Goal: Information Seeking & Learning: Learn about a topic

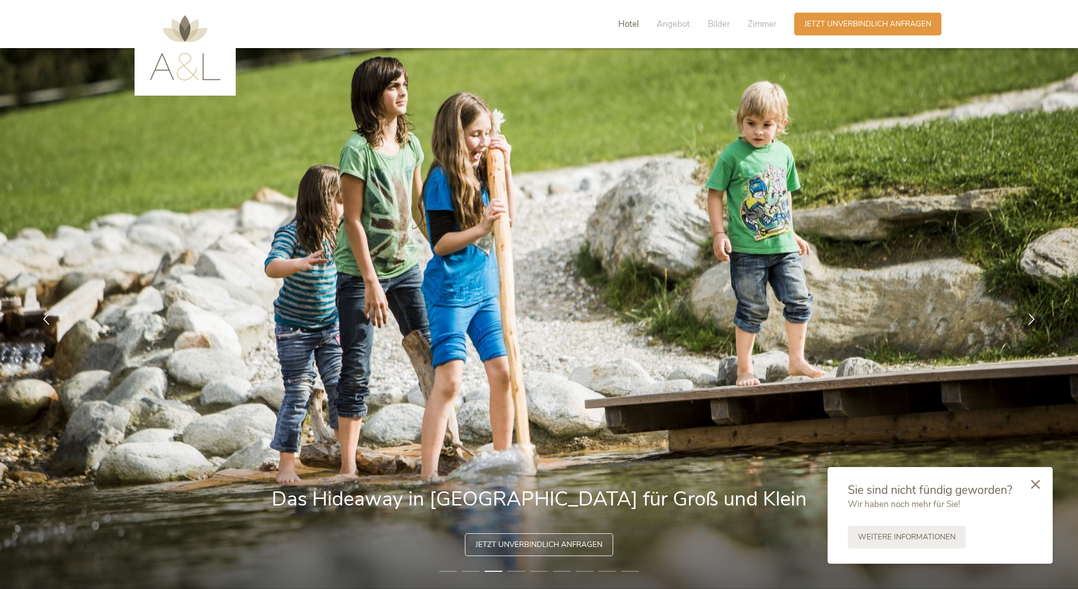
click at [624, 22] on span "Hotel" at bounding box center [628, 24] width 21 height 12
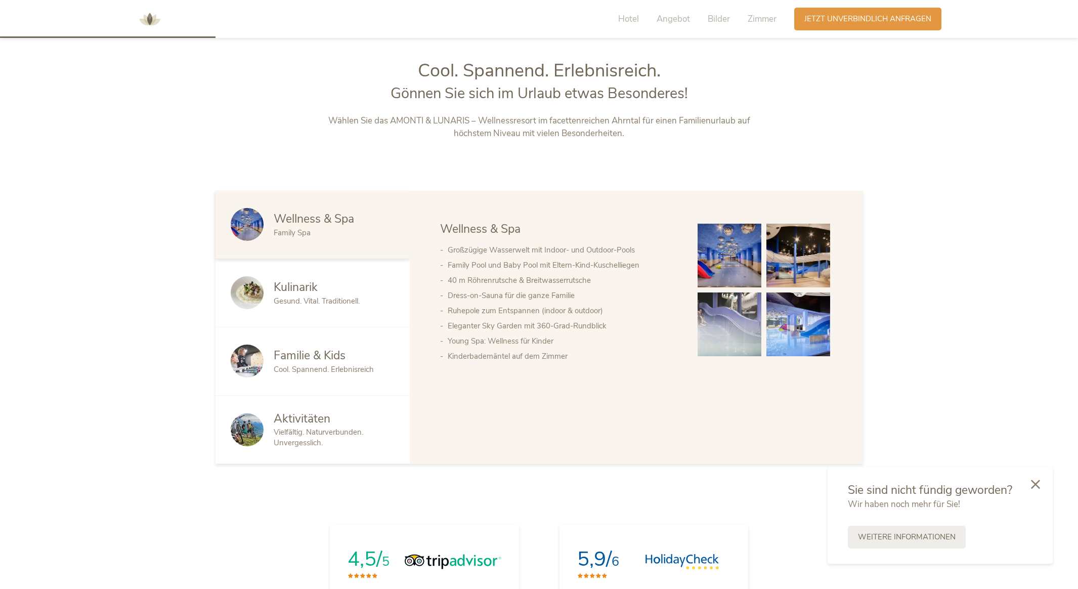
scroll to position [624, 0]
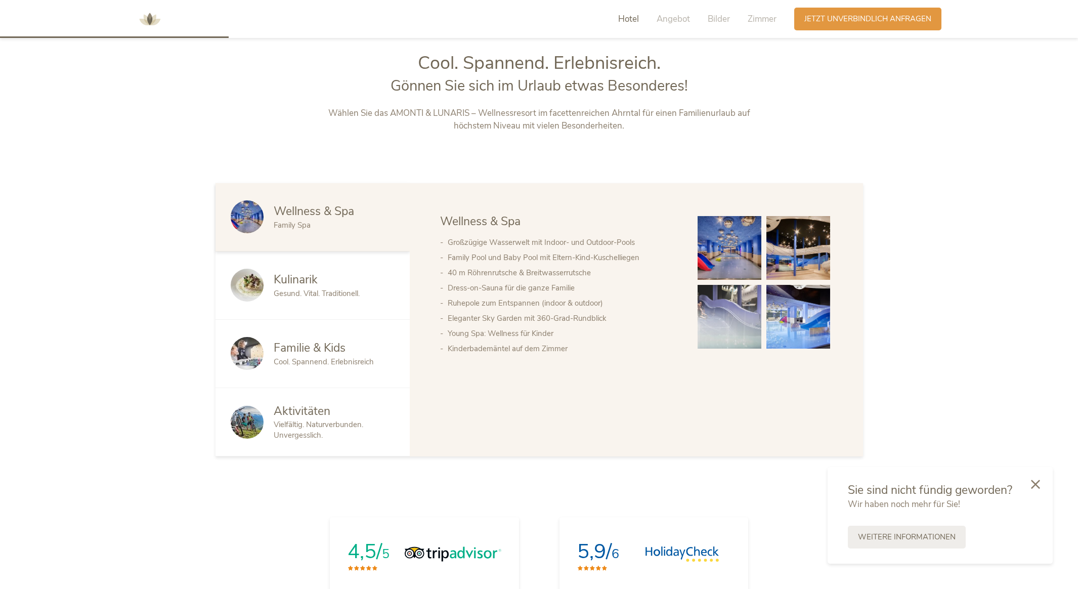
click at [397, 342] on div "Familie & Kids Cool. Spannend. Erlebnisreich" at bounding box center [313, 354] width 194 height 68
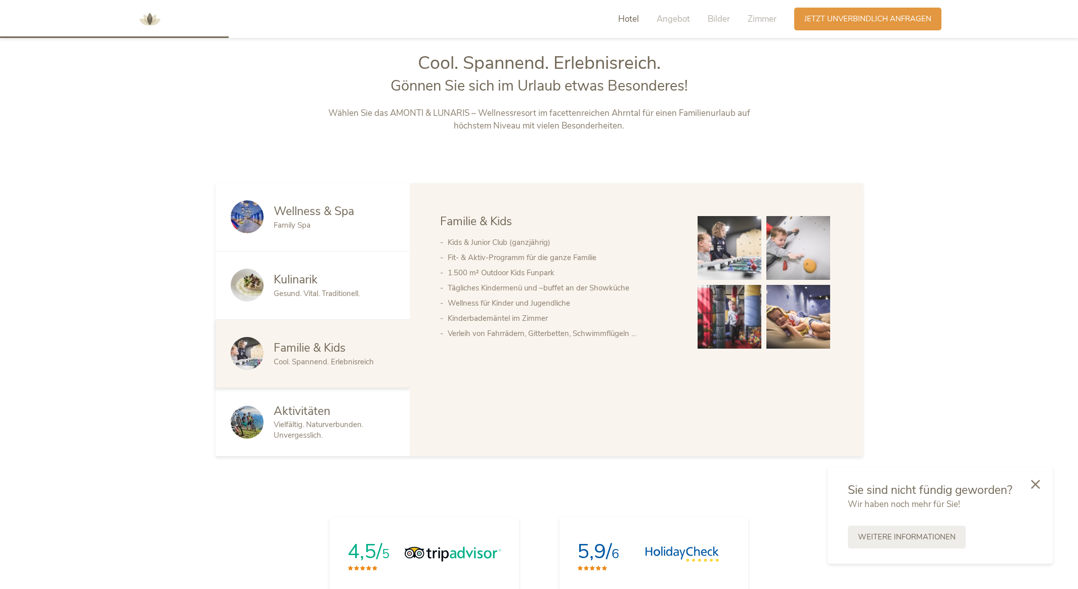
click at [605, 252] on li "Fit- & Aktiv-Programm für die ganze Familie" at bounding box center [563, 257] width 230 height 15
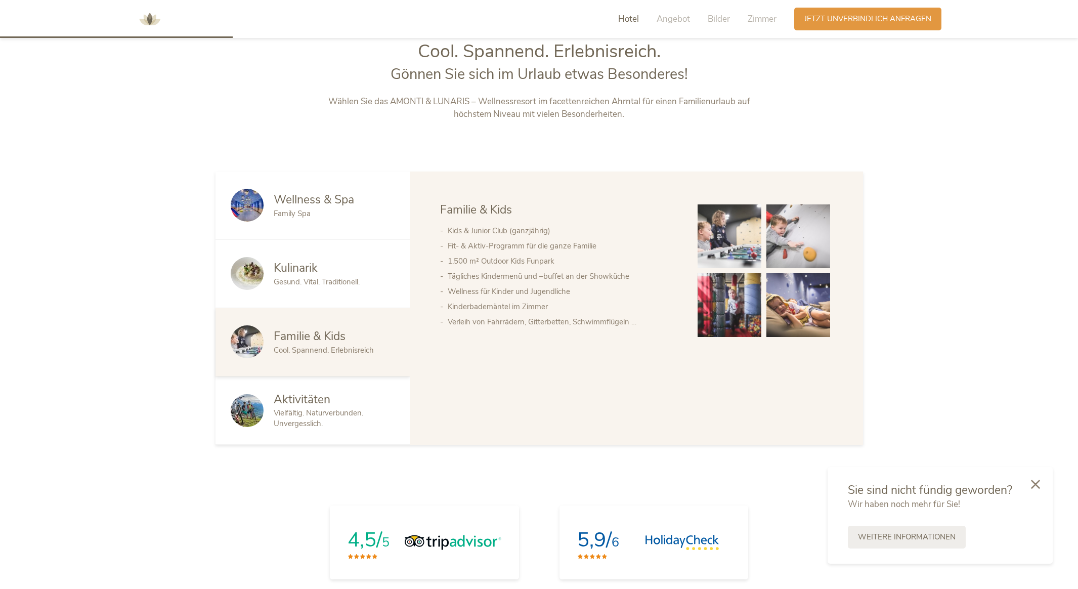
click at [315, 428] on div "Vielfältig. Naturverbunden. Unvergesslich." at bounding box center [334, 418] width 121 height 21
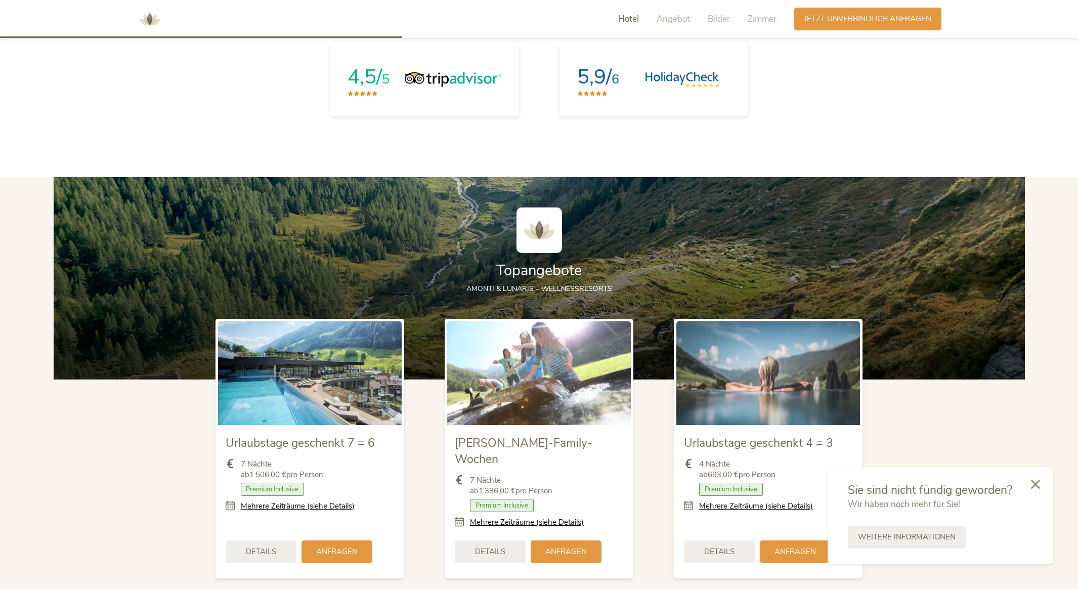
scroll to position [1170, 0]
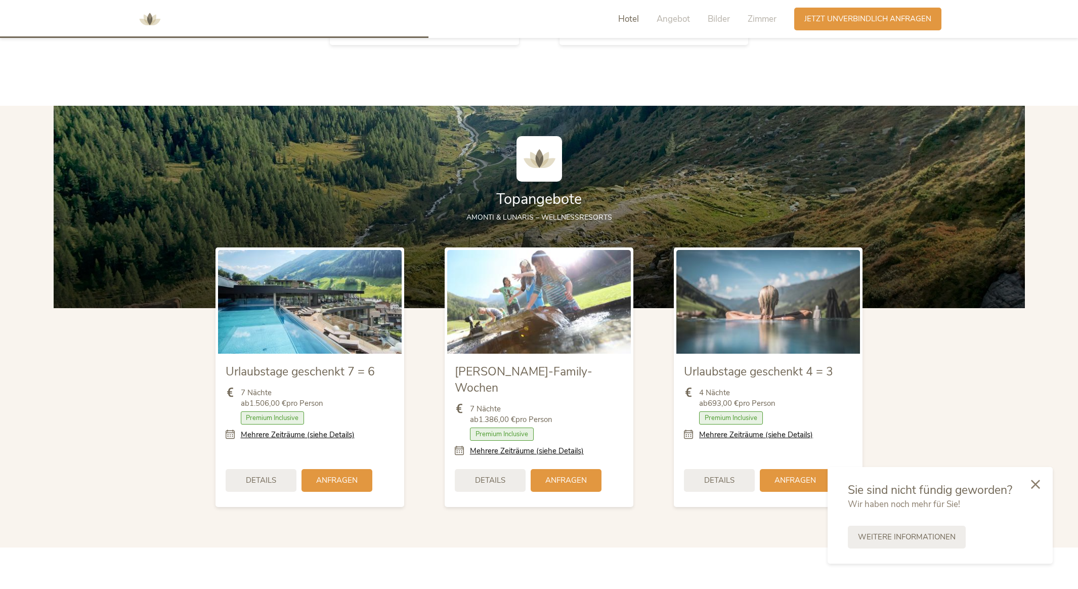
click at [308, 334] on img at bounding box center [310, 301] width 184 height 103
click at [481, 329] on img at bounding box center [539, 301] width 184 height 103
click at [714, 322] on img at bounding box center [769, 301] width 184 height 103
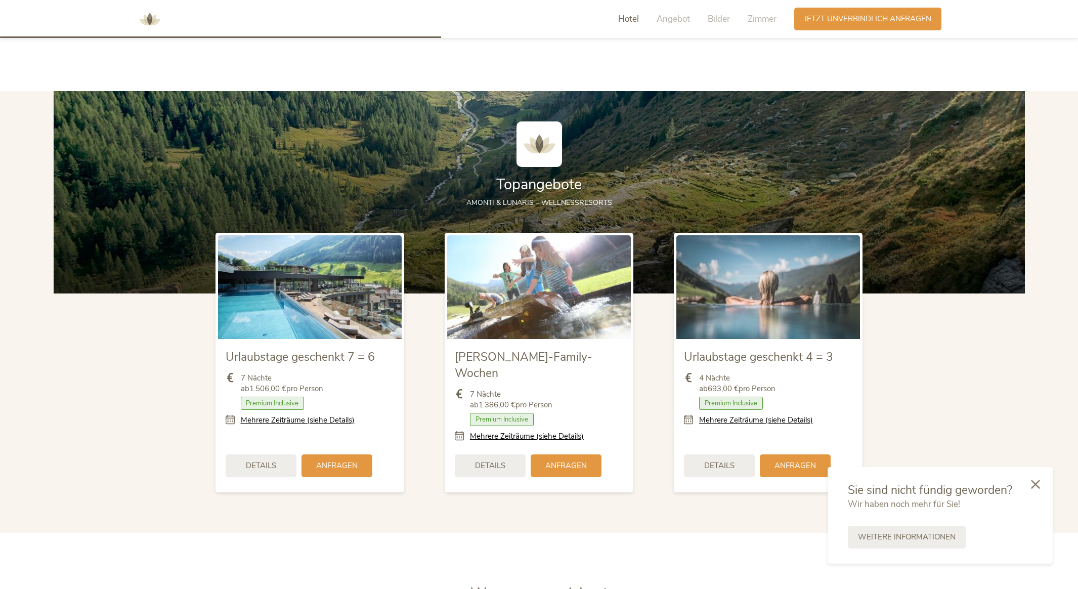
scroll to position [1205, 0]
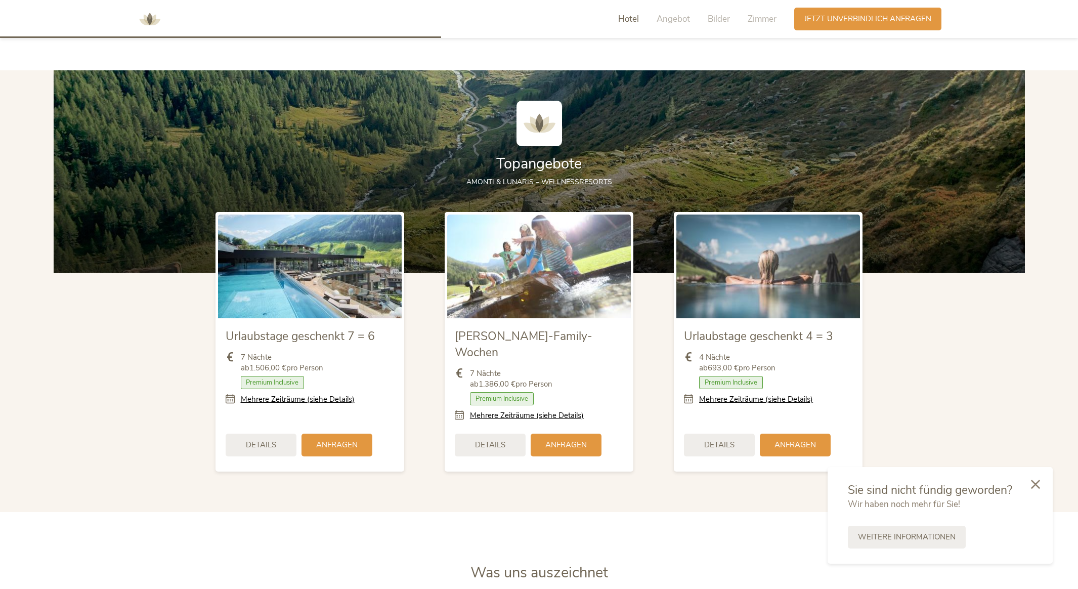
click at [518, 392] on span "Premium Inclusive" at bounding box center [502, 398] width 64 height 13
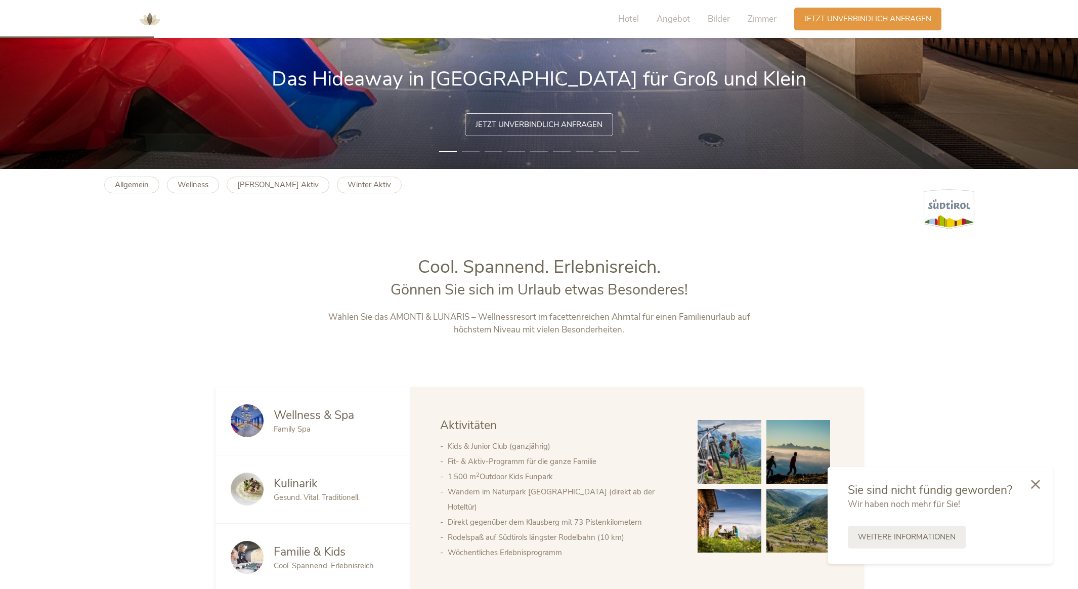
scroll to position [0, 0]
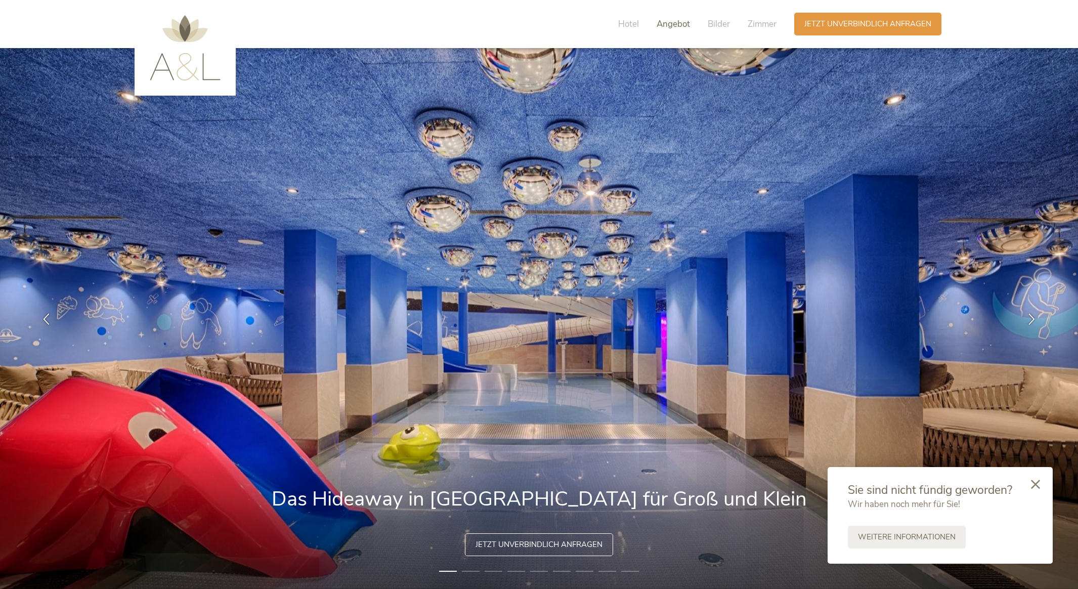
click at [660, 25] on span "Angebot" at bounding box center [673, 24] width 33 height 12
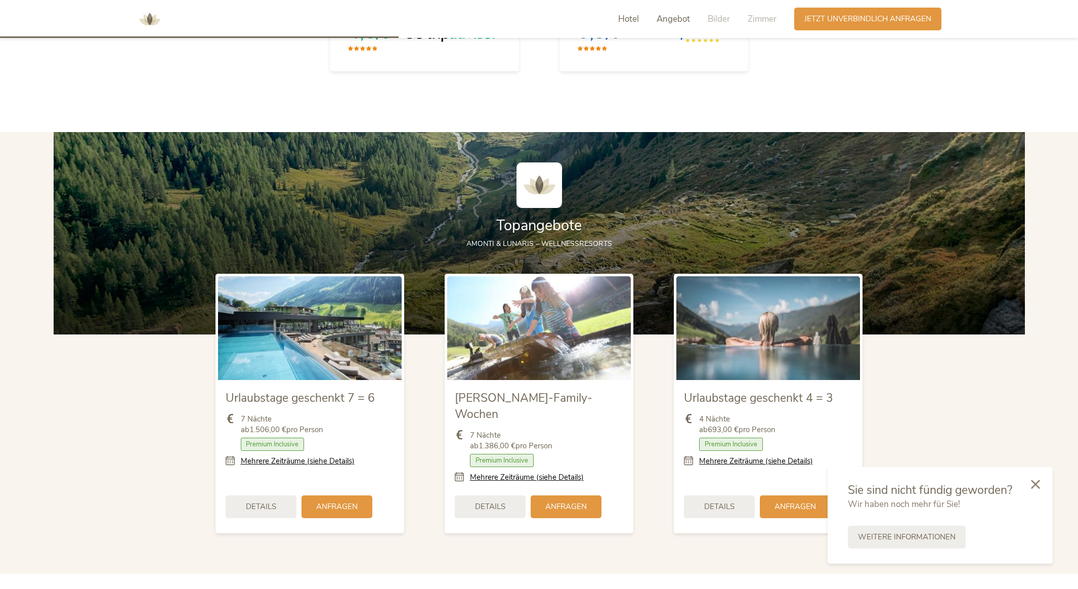
scroll to position [1224, 0]
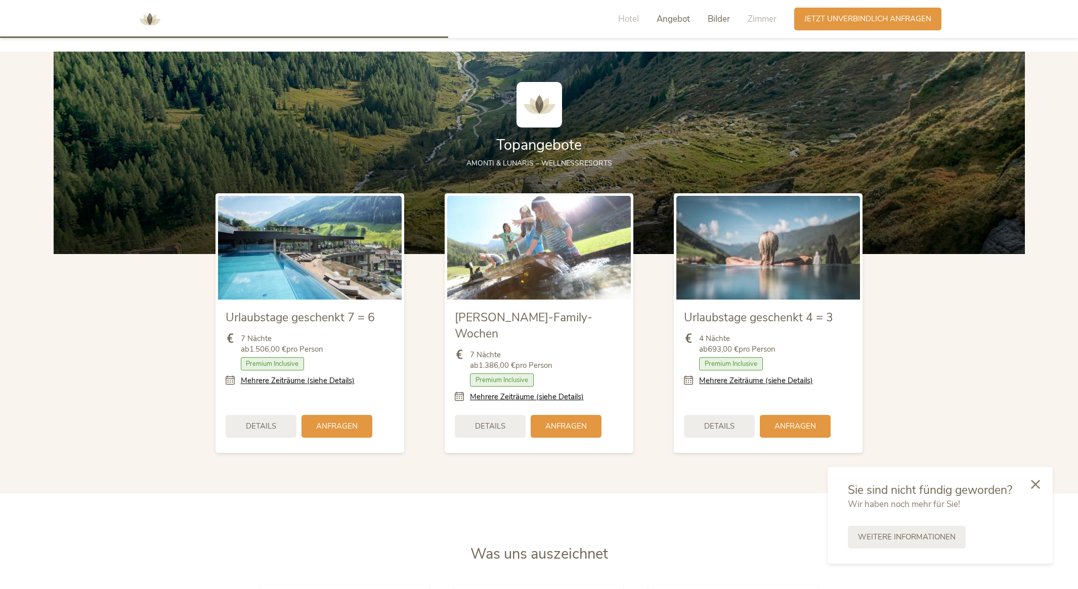
click at [711, 23] on span "Bilder" at bounding box center [719, 19] width 22 height 12
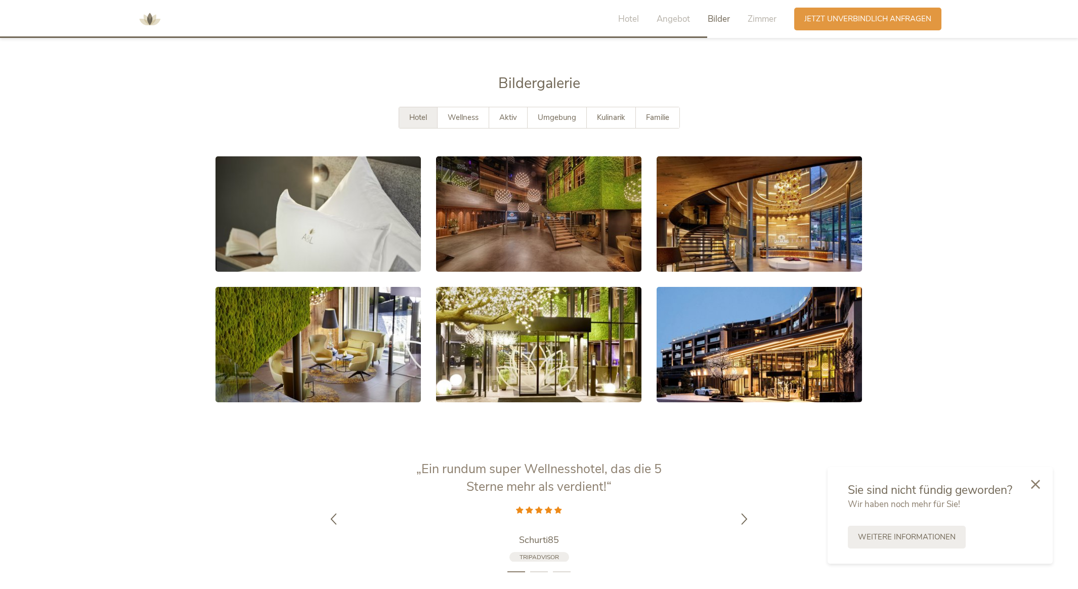
scroll to position [1961, 0]
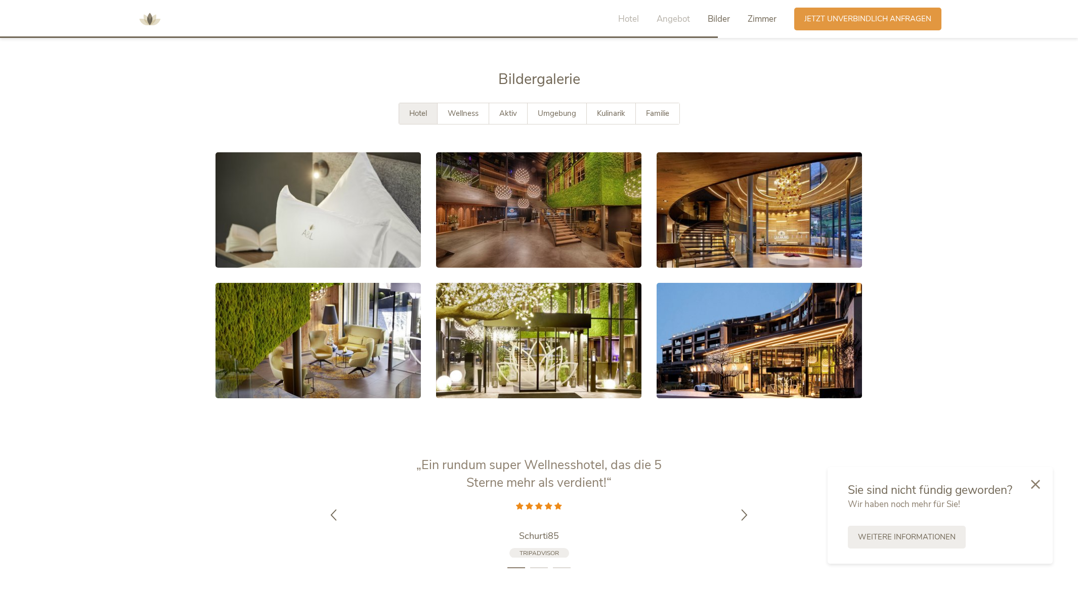
click at [750, 22] on span "Zimmer" at bounding box center [762, 19] width 29 height 12
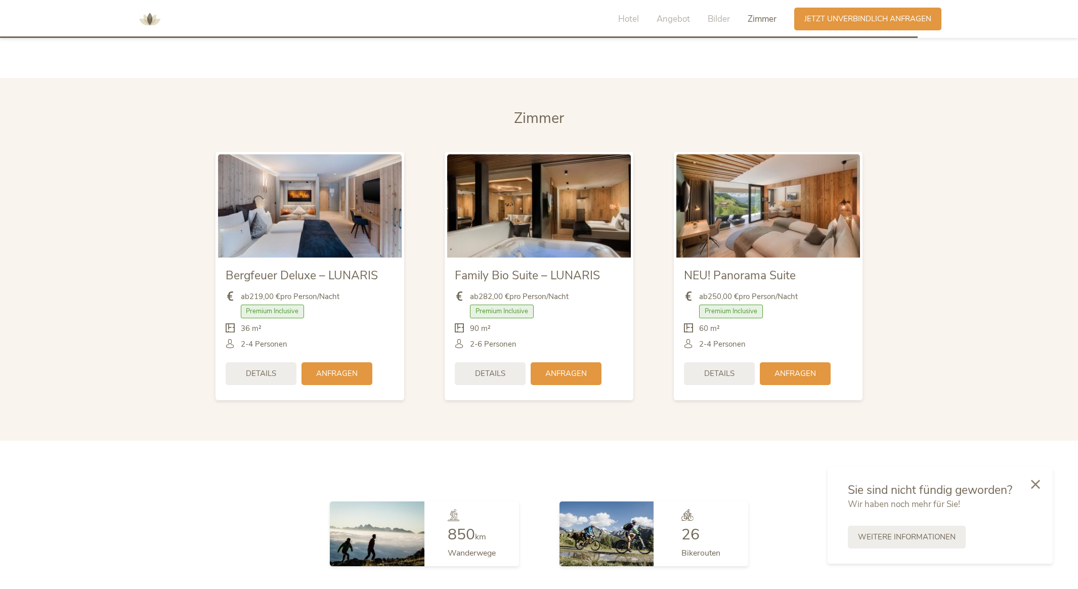
scroll to position [2515, 0]
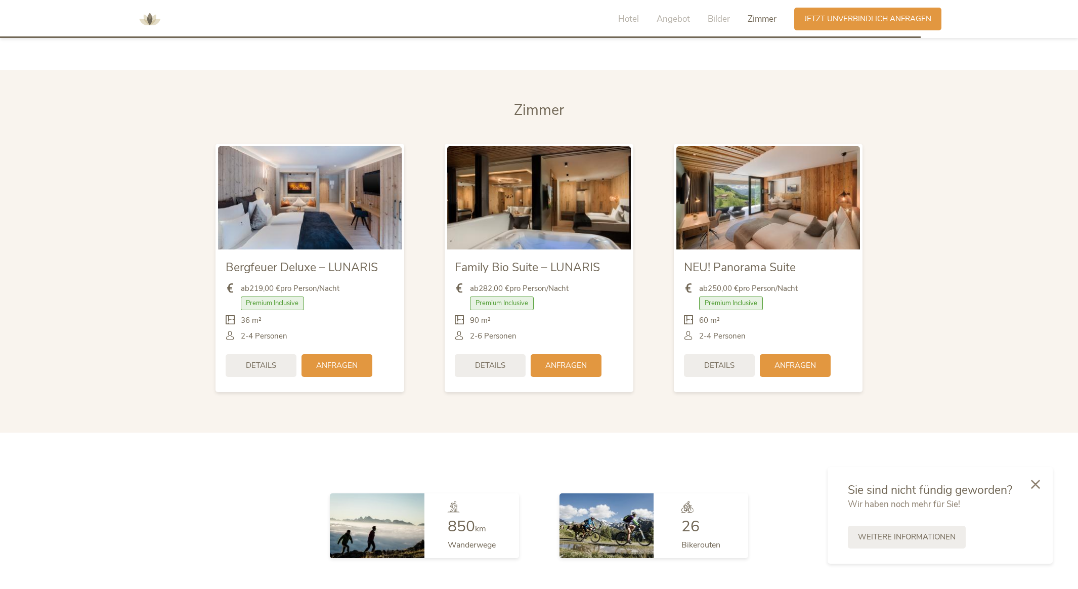
click at [528, 177] on img at bounding box center [539, 197] width 184 height 103
click at [503, 227] on img at bounding box center [539, 197] width 184 height 103
click at [374, 228] on img at bounding box center [310, 197] width 184 height 103
click at [704, 353] on div "Details" at bounding box center [719, 364] width 71 height 23
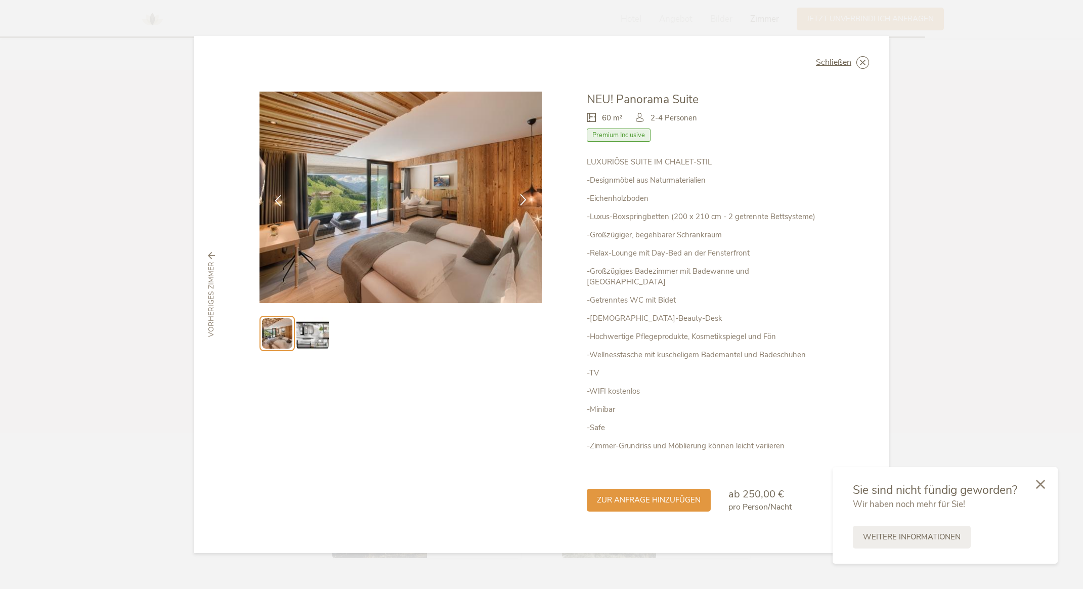
click at [520, 205] on icon at bounding box center [524, 200] width 12 height 12
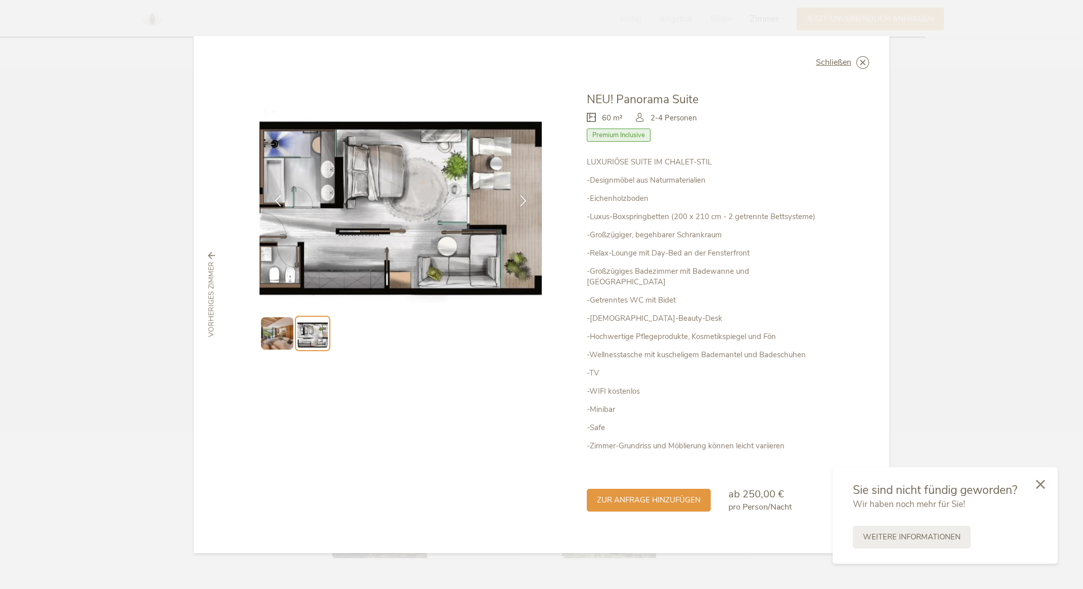
click at [267, 342] on img at bounding box center [277, 333] width 32 height 32
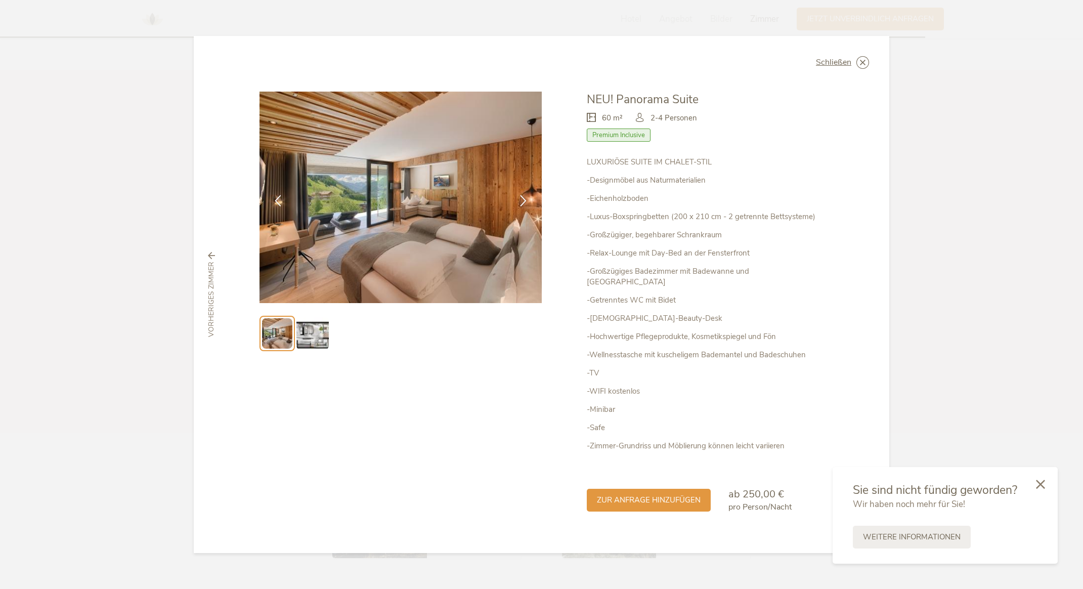
click at [316, 337] on img at bounding box center [313, 333] width 32 height 32
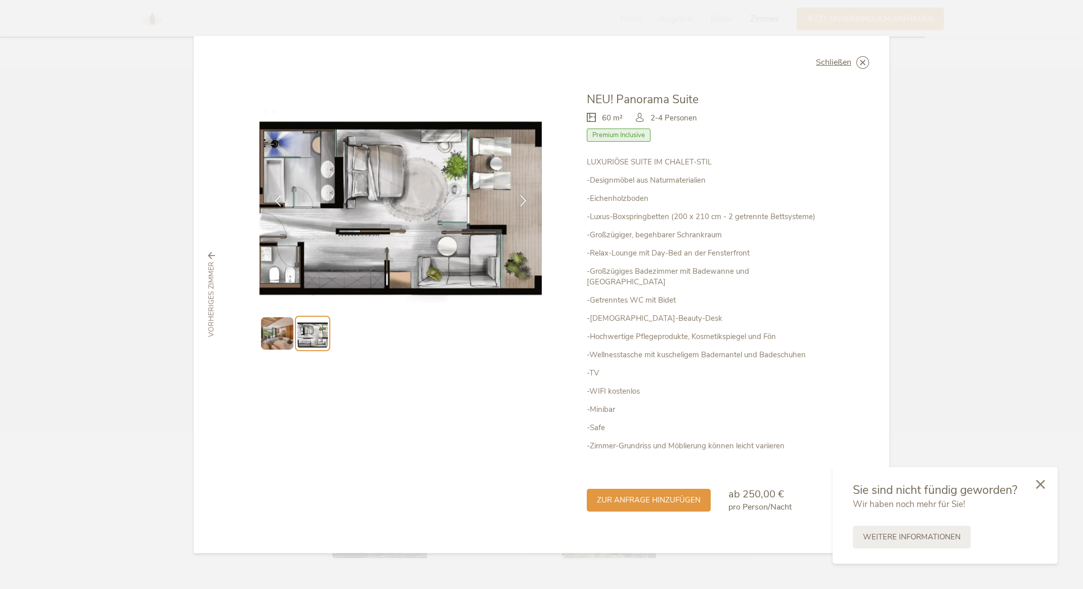
click at [283, 334] on img at bounding box center [277, 333] width 32 height 32
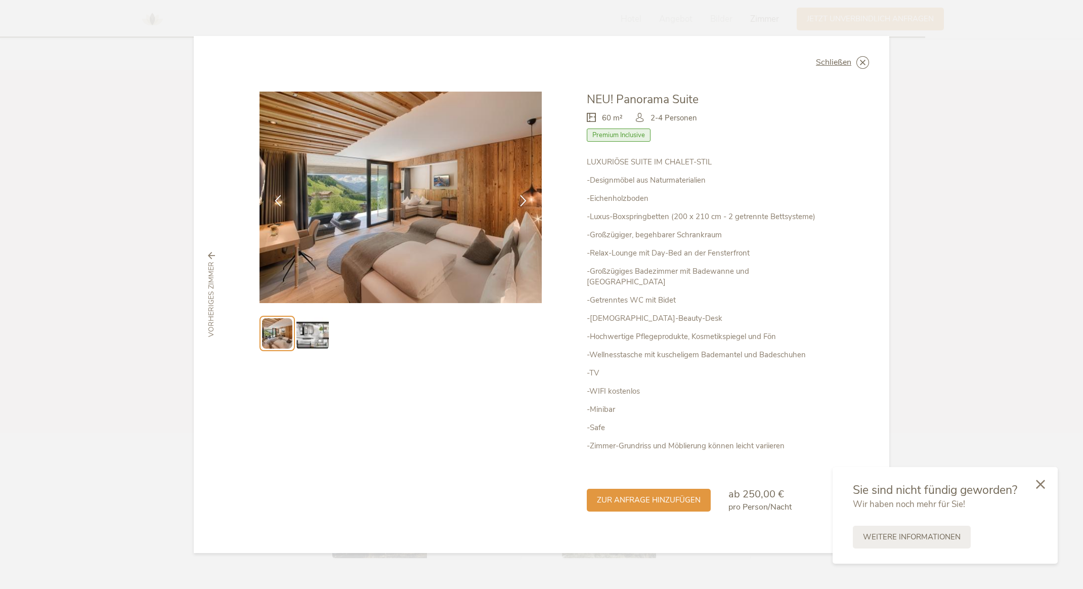
click at [312, 336] on img at bounding box center [313, 333] width 32 height 32
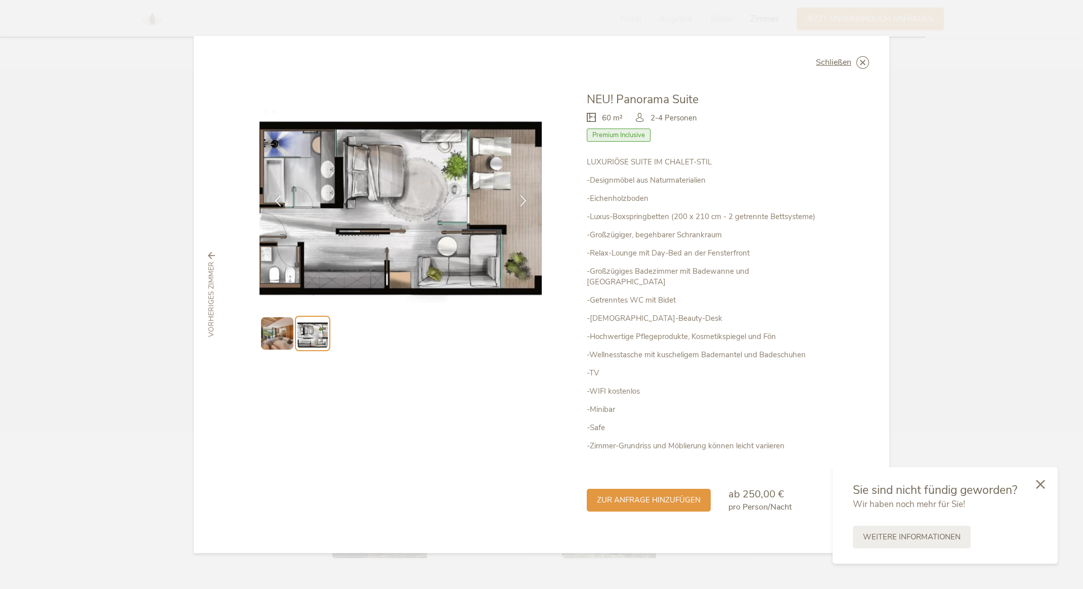
click at [287, 341] on img at bounding box center [277, 333] width 32 height 32
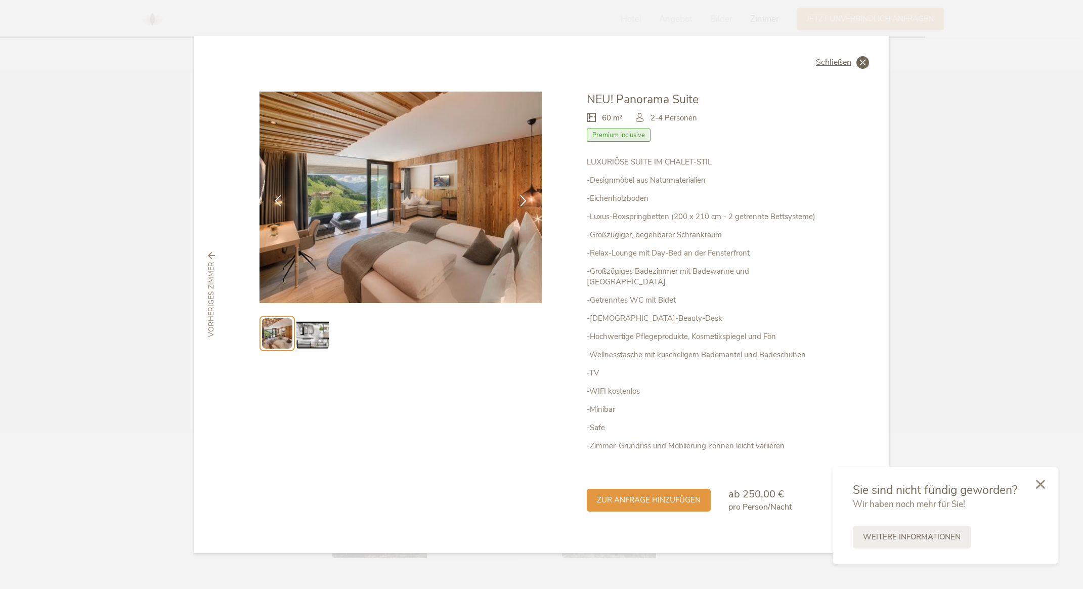
click at [845, 64] on span "Schließen" at bounding box center [833, 62] width 35 height 8
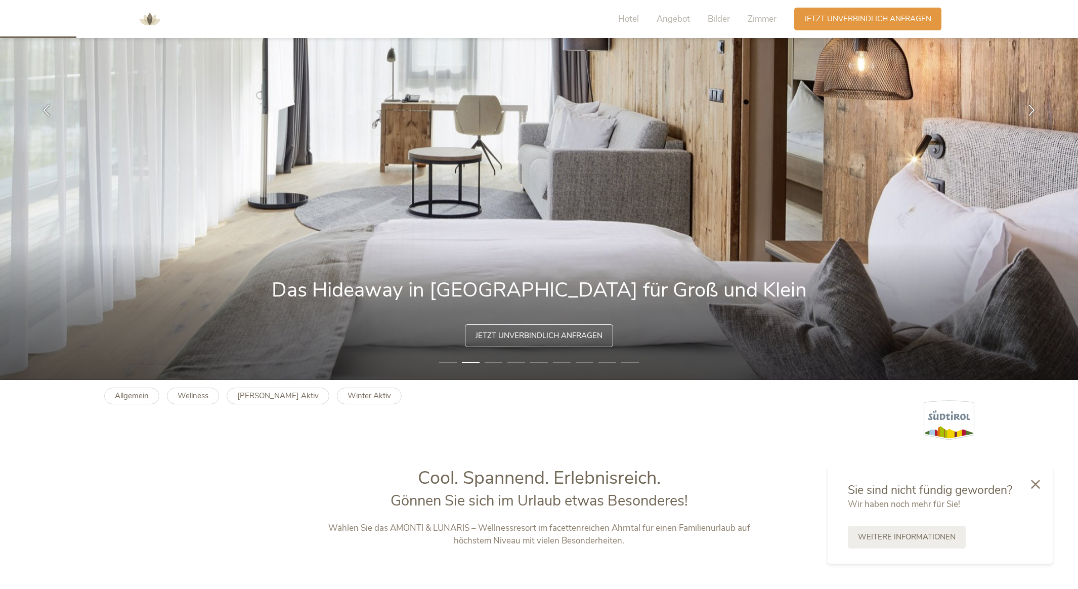
scroll to position [0, 0]
